Goal: Task Accomplishment & Management: Manage account settings

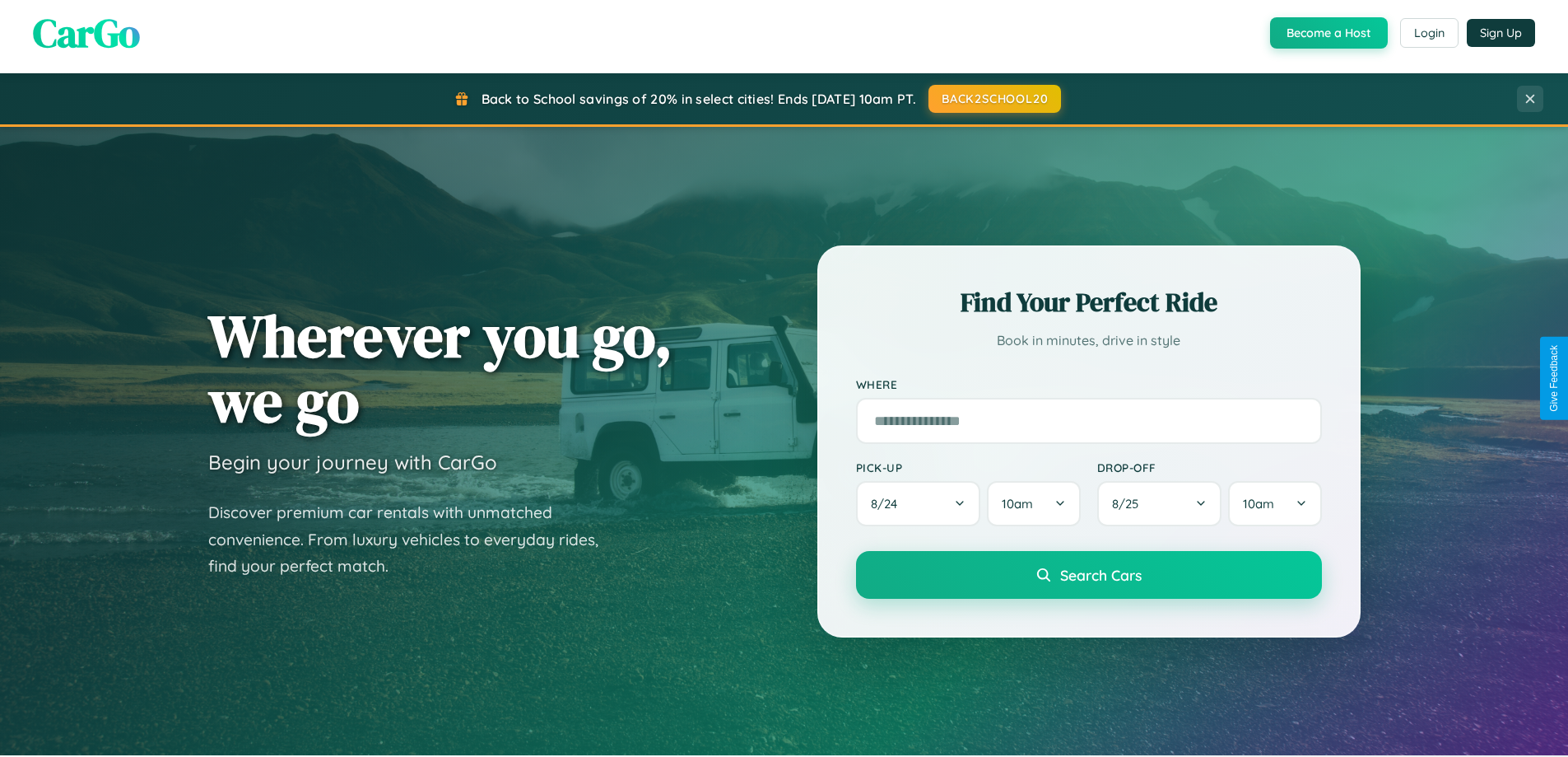
scroll to position [1133, 0]
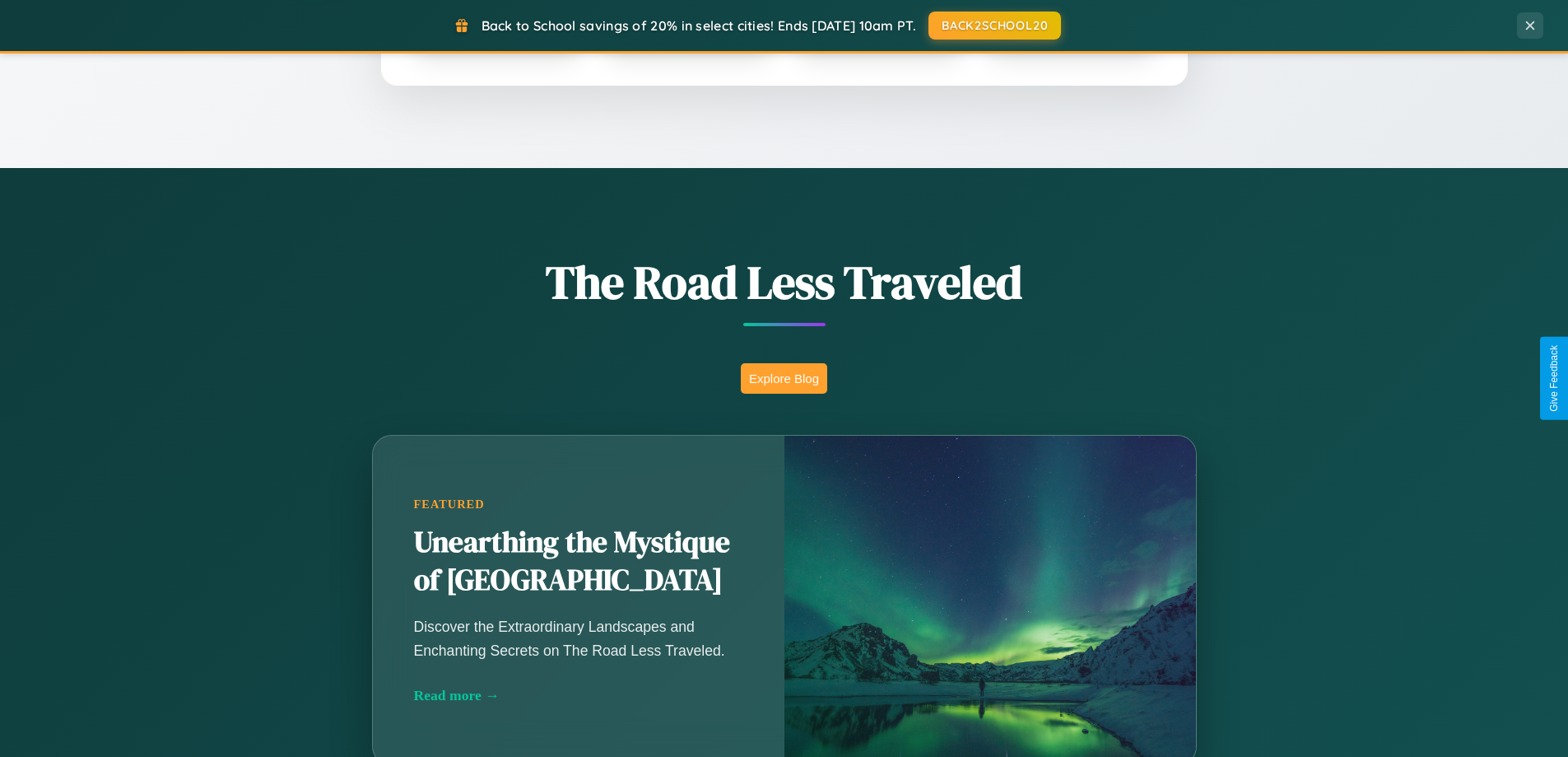
click at [784, 378] on button "Explore Blog" at bounding box center [784, 378] width 87 height 31
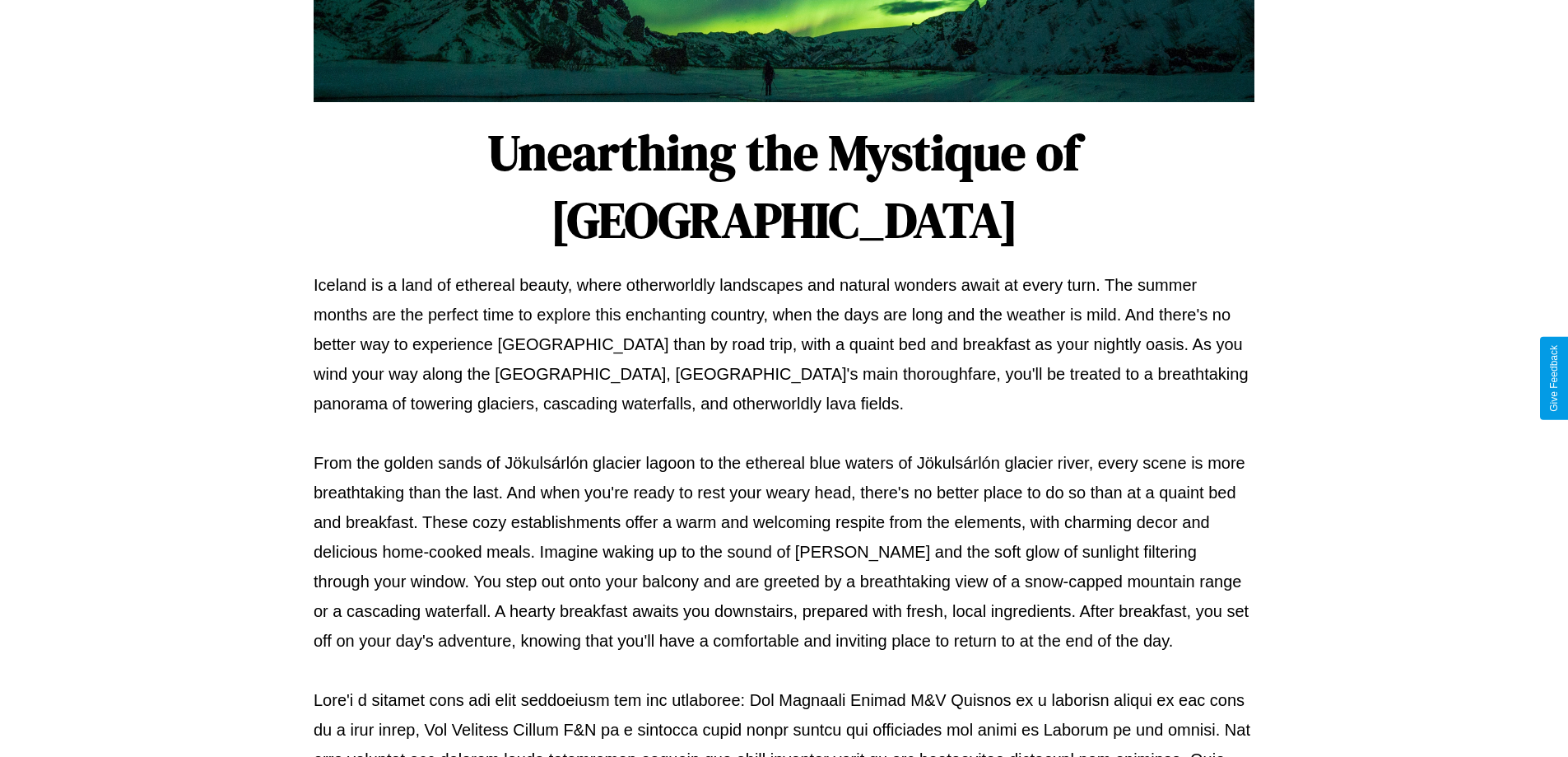
scroll to position [533, 0]
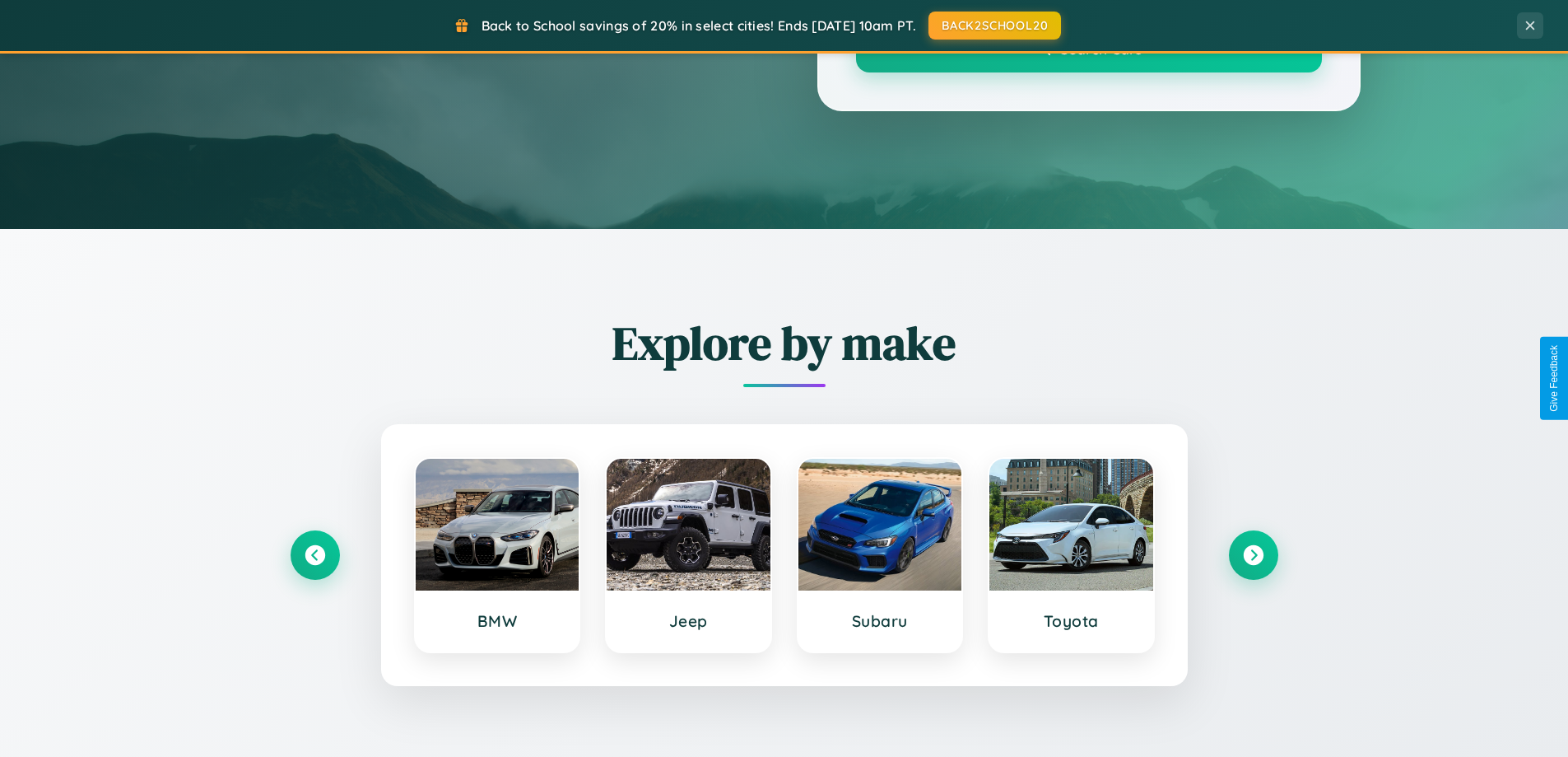
scroll to position [1133, 0]
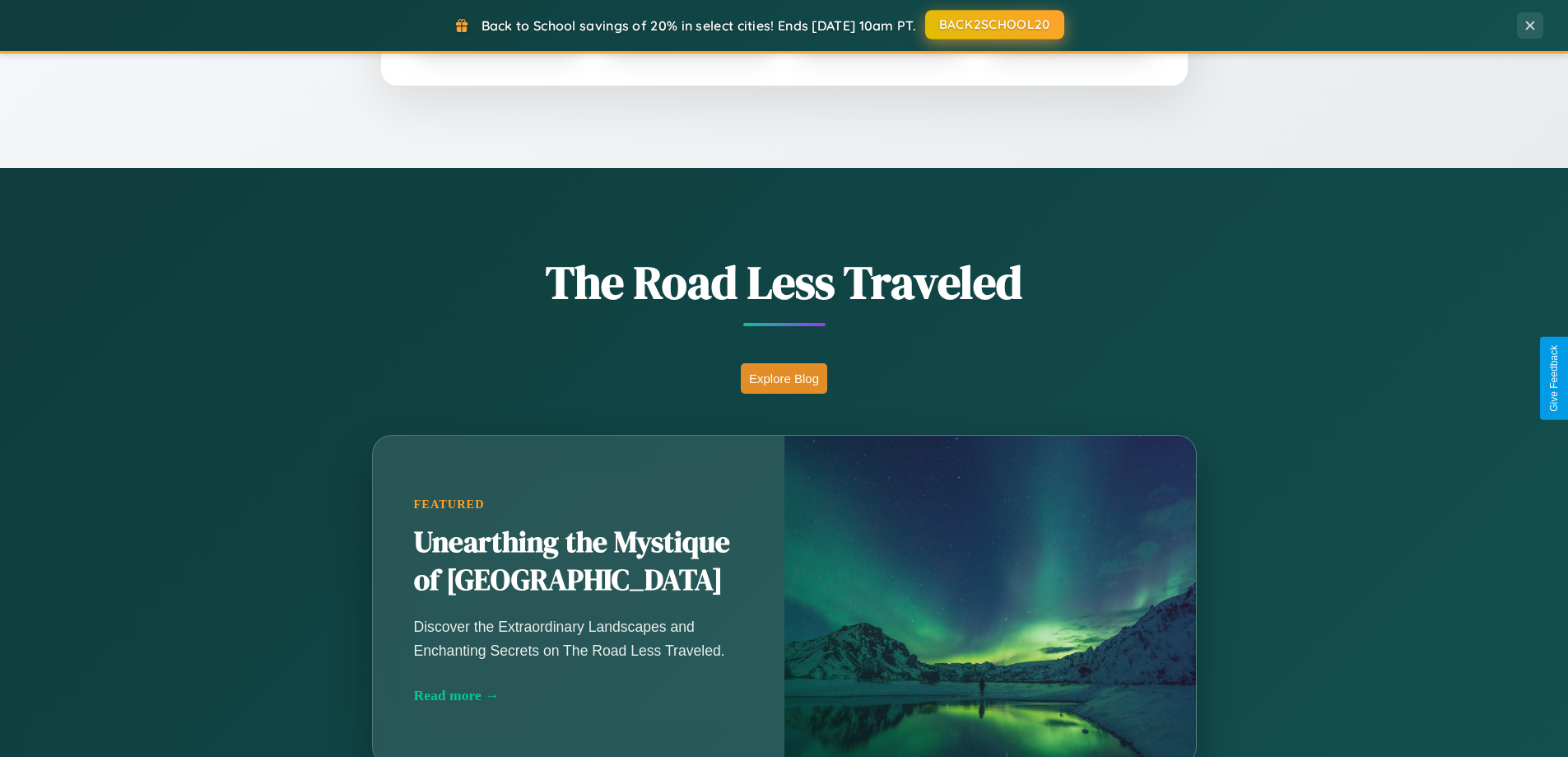
click at [994, 26] on button "BACK2SCHOOL20" at bounding box center [994, 25] width 139 height 30
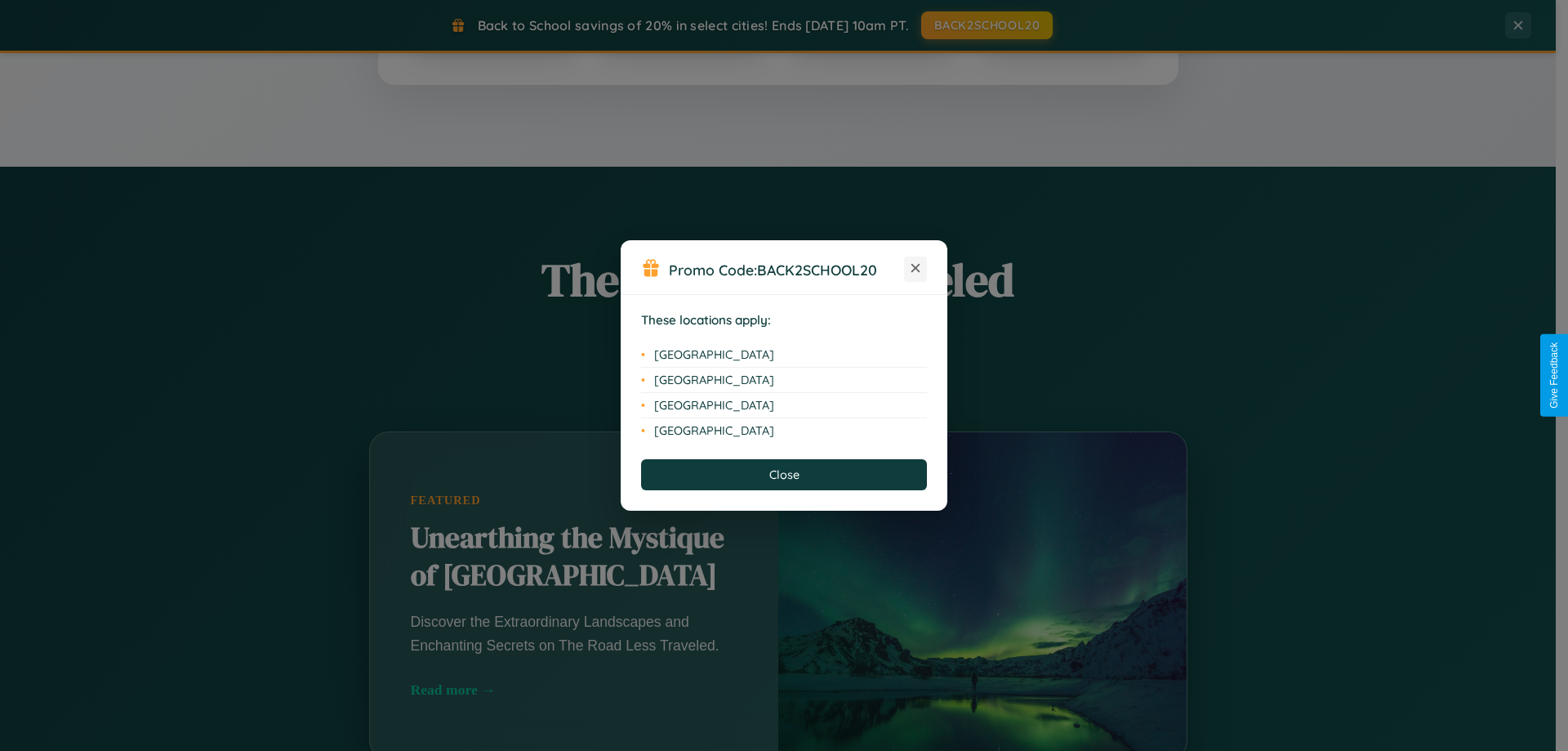
click at [916, 269] on icon at bounding box center [915, 268] width 9 height 9
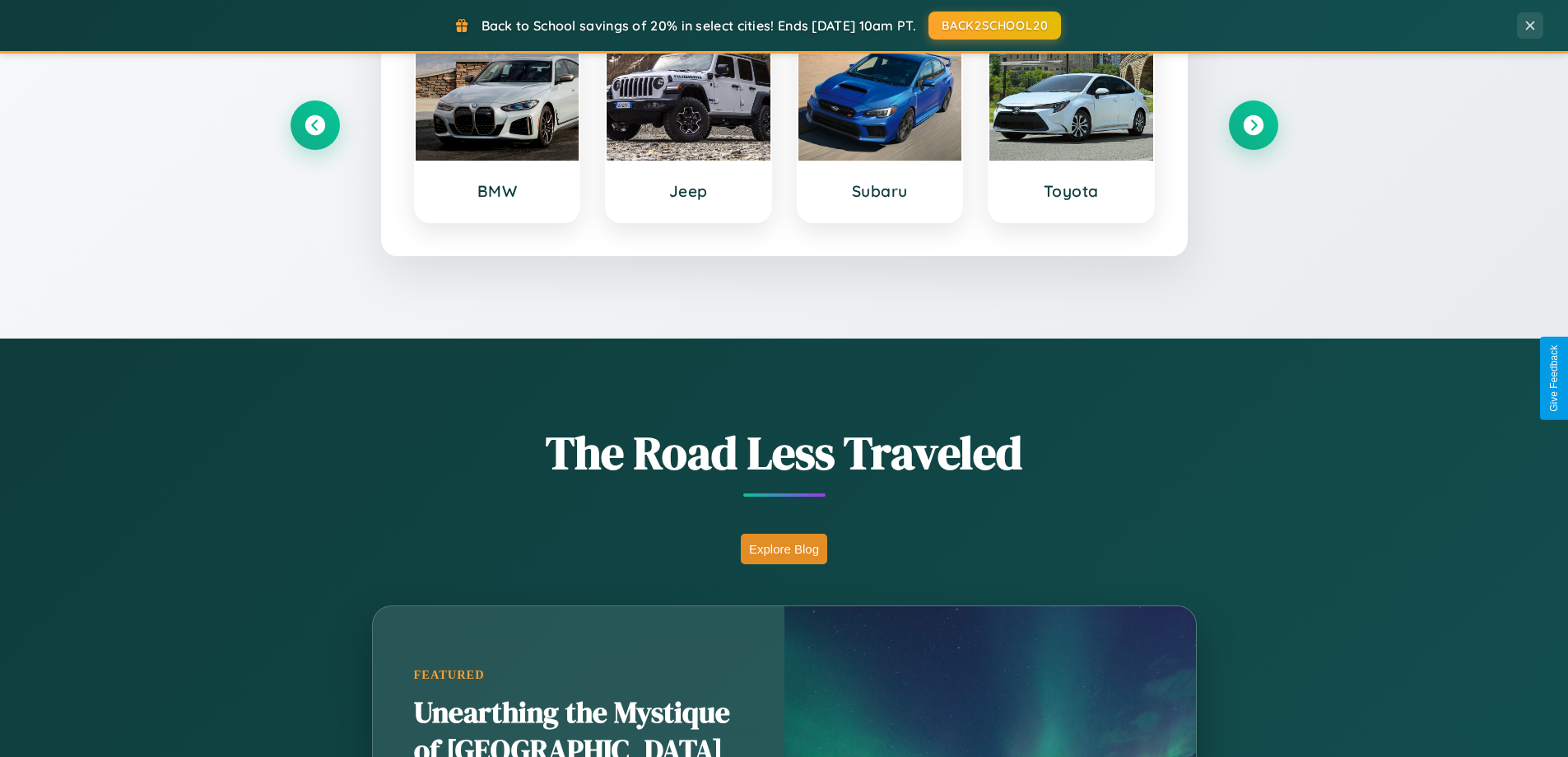
scroll to position [0, 0]
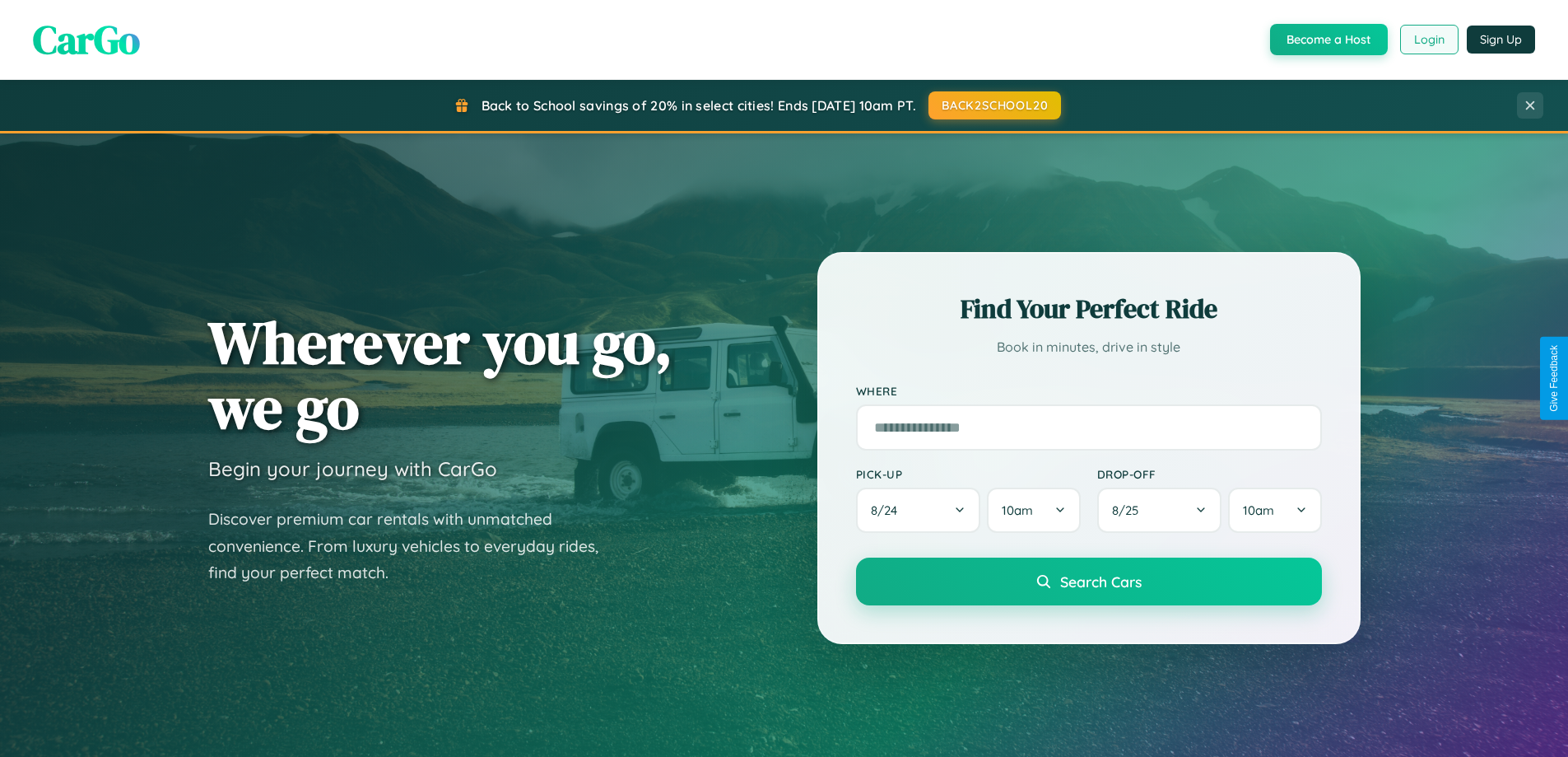
click at [1428, 39] on button "Login" at bounding box center [1429, 39] width 58 height 30
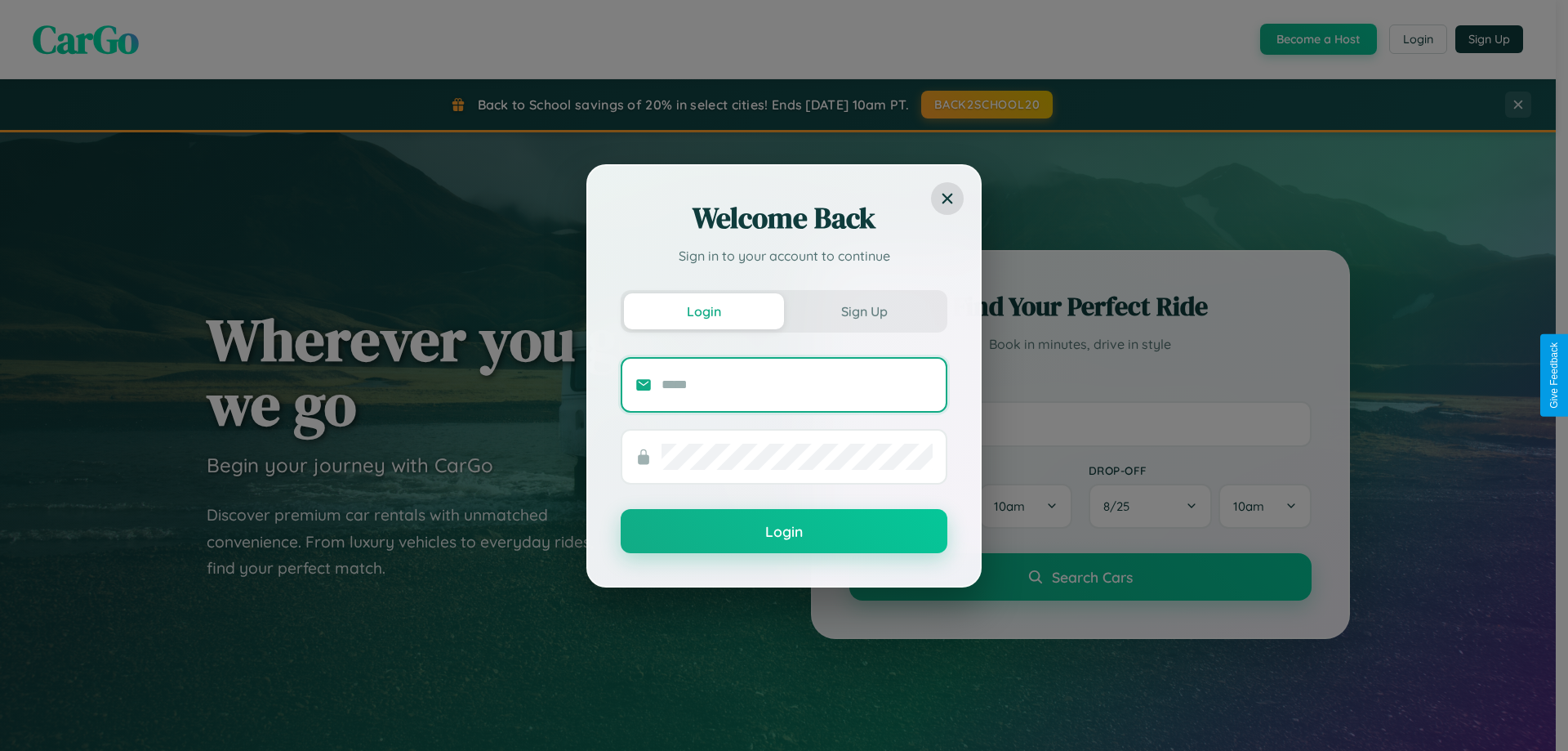
click at [797, 384] on input "text" at bounding box center [798, 385] width 271 height 26
type input "**********"
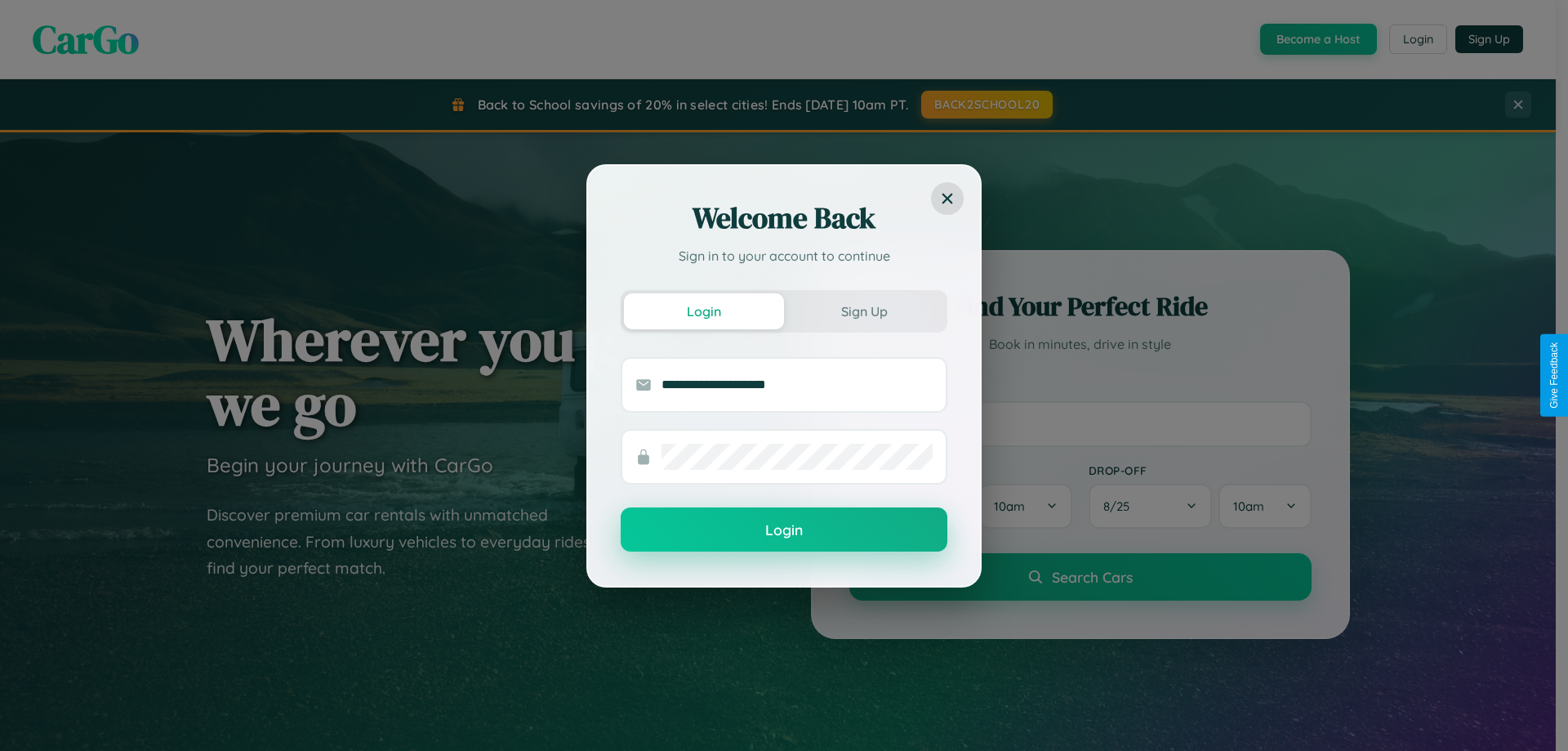
click at [784, 530] on button "Login" at bounding box center [784, 528] width 327 height 44
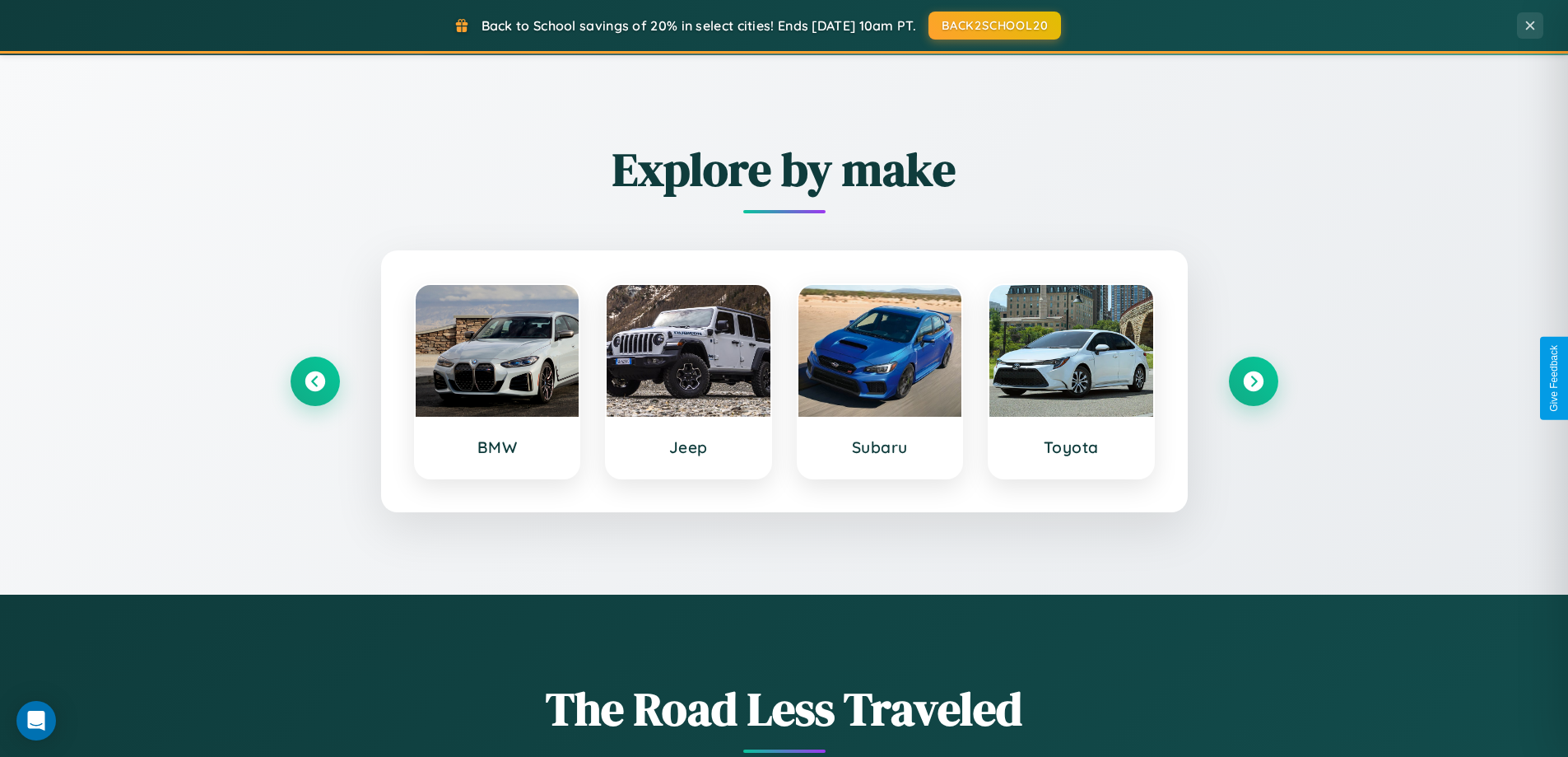
scroll to position [710, 0]
